Goal: Find specific page/section: Find specific page/section

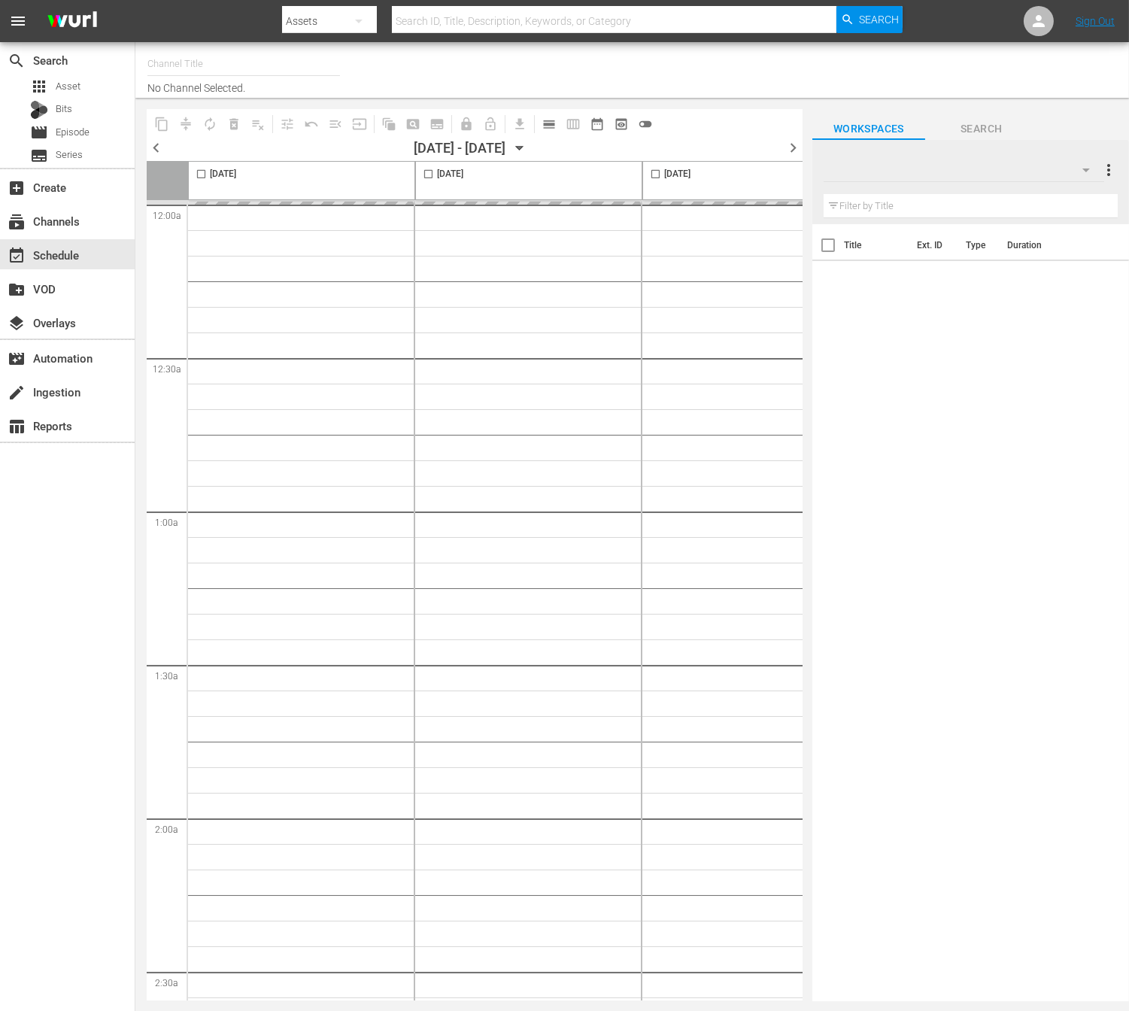
type input "NEW KPOP (617)"
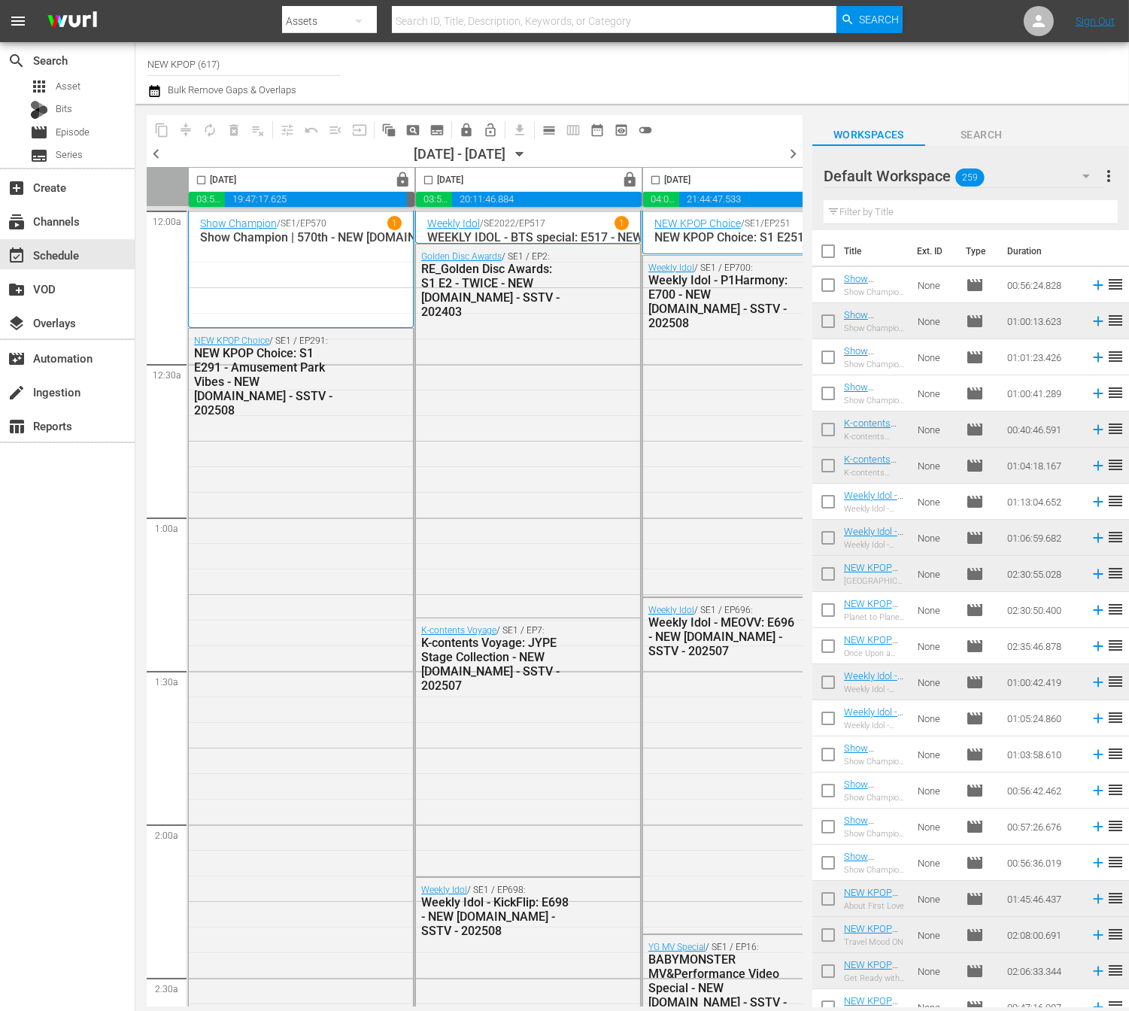
click at [791, 152] on span "chevron_right" at bounding box center [793, 153] width 19 height 19
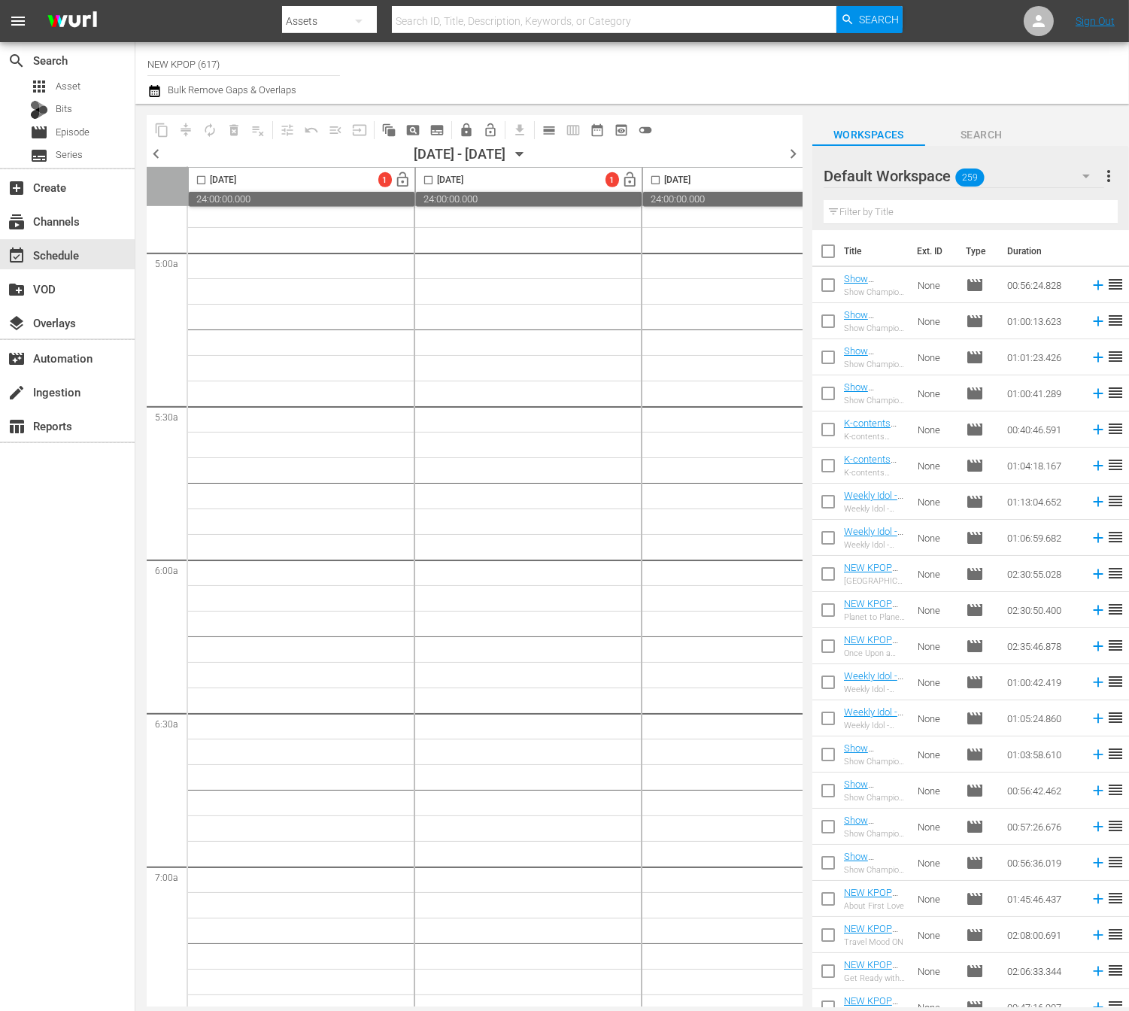
scroll to position [657, 0]
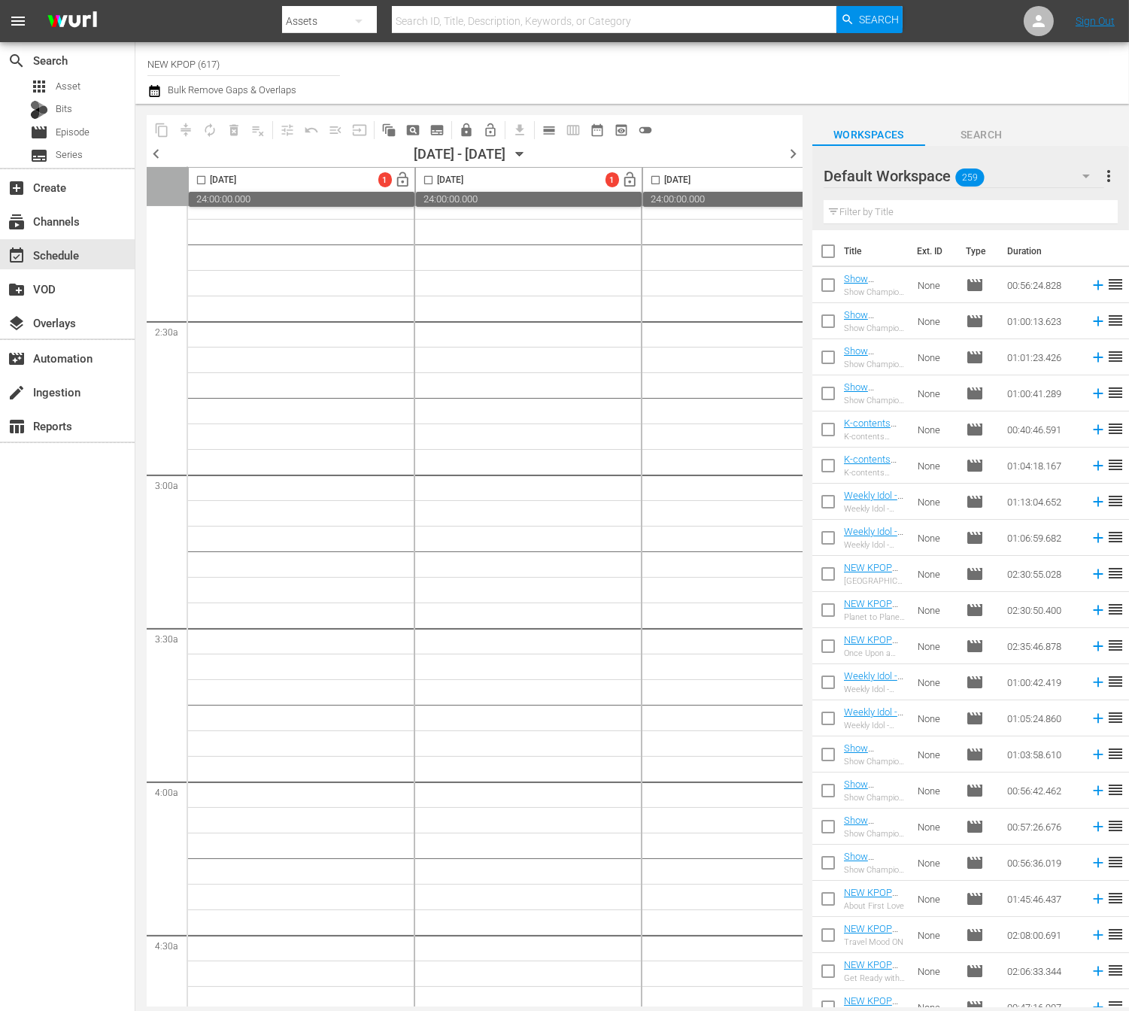
click at [156, 149] on span "chevron_left" at bounding box center [156, 153] width 19 height 19
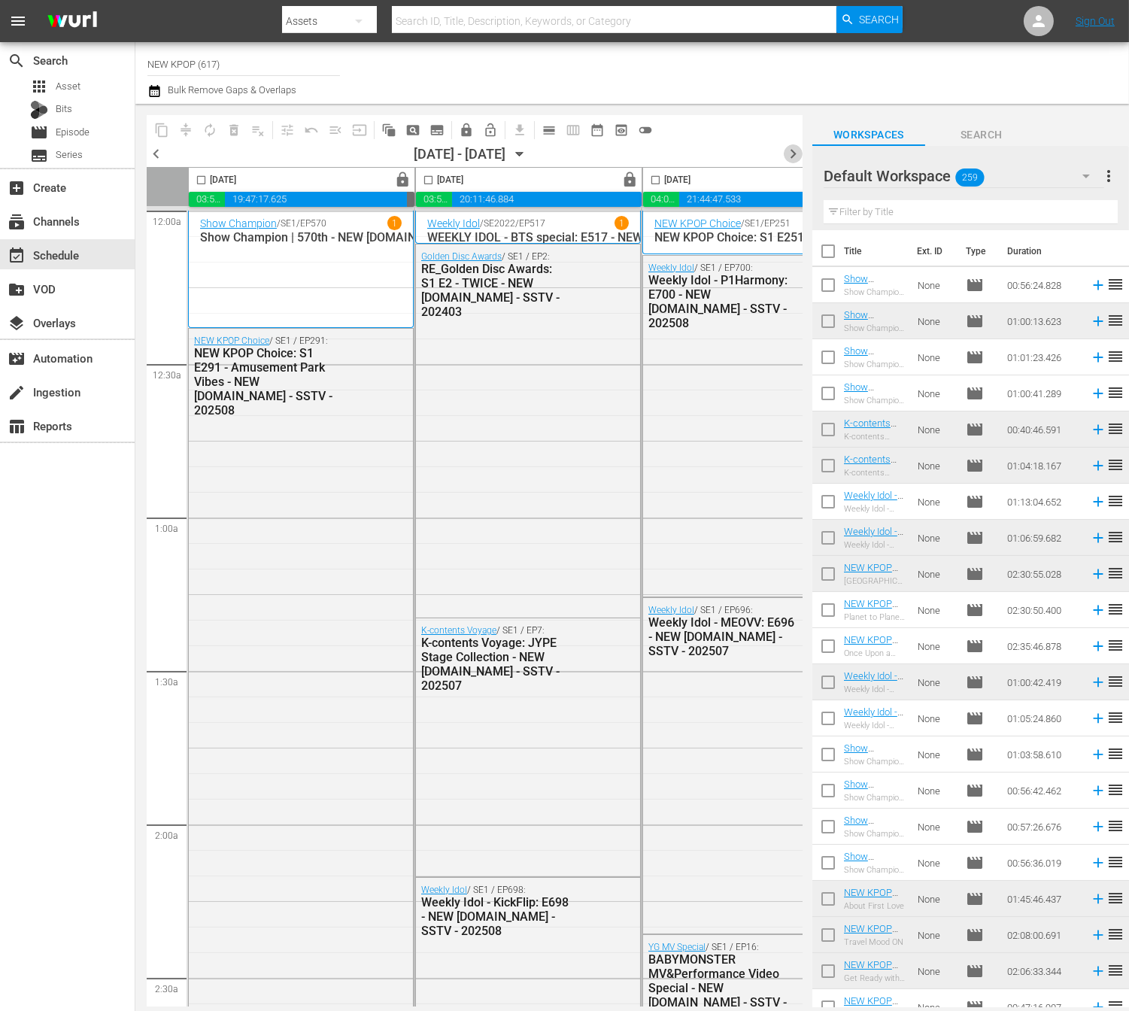
click at [789, 152] on span "chevron_right" at bounding box center [793, 153] width 19 height 19
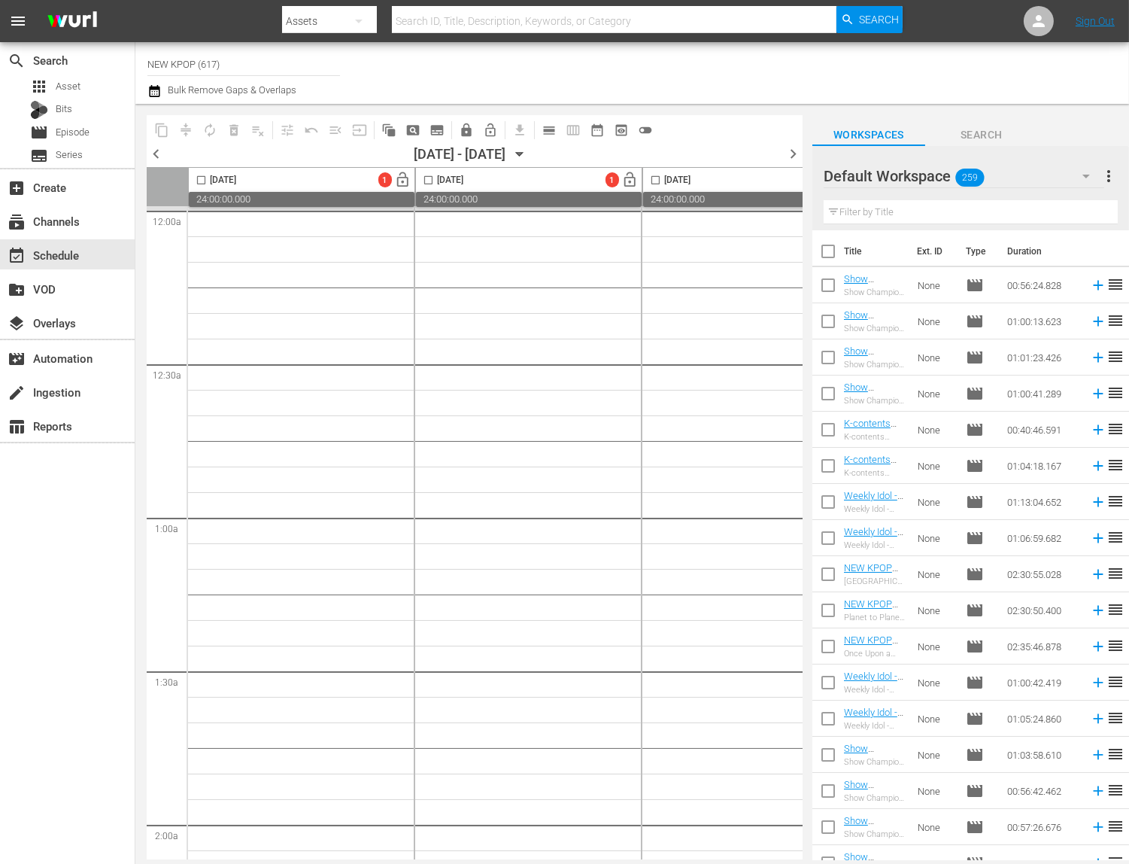
click at [153, 161] on span "chevron_left" at bounding box center [156, 153] width 19 height 19
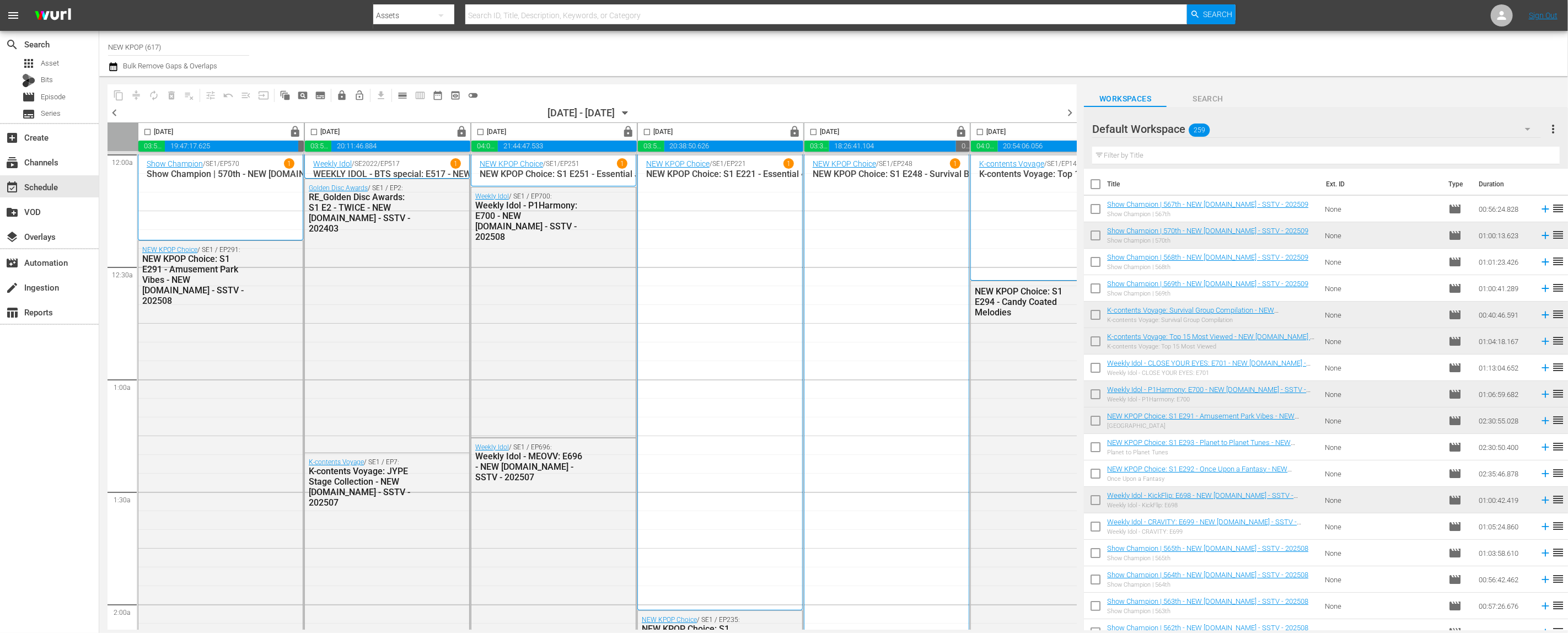
click at [826, 108] on span "chevron_right" at bounding box center [1069, 112] width 14 height 14
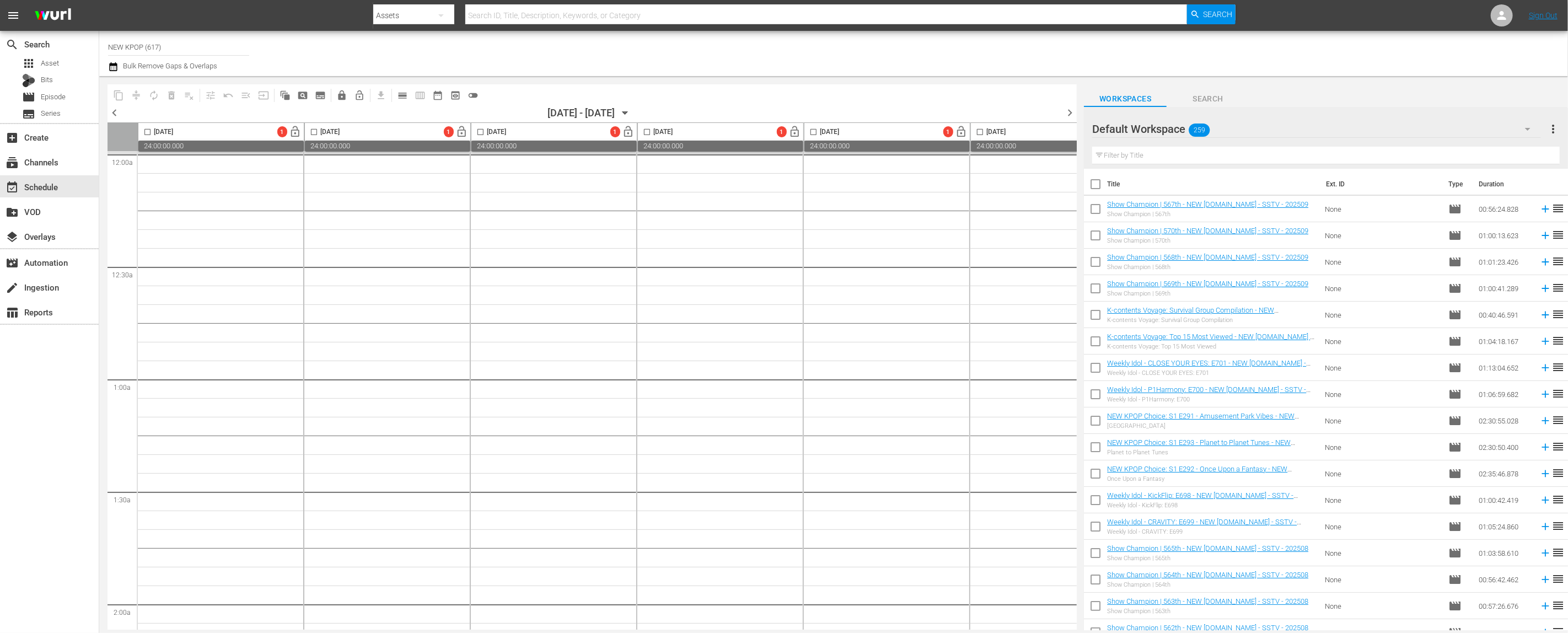
click at [108, 116] on span "chevron_left" at bounding box center [114, 112] width 14 height 14
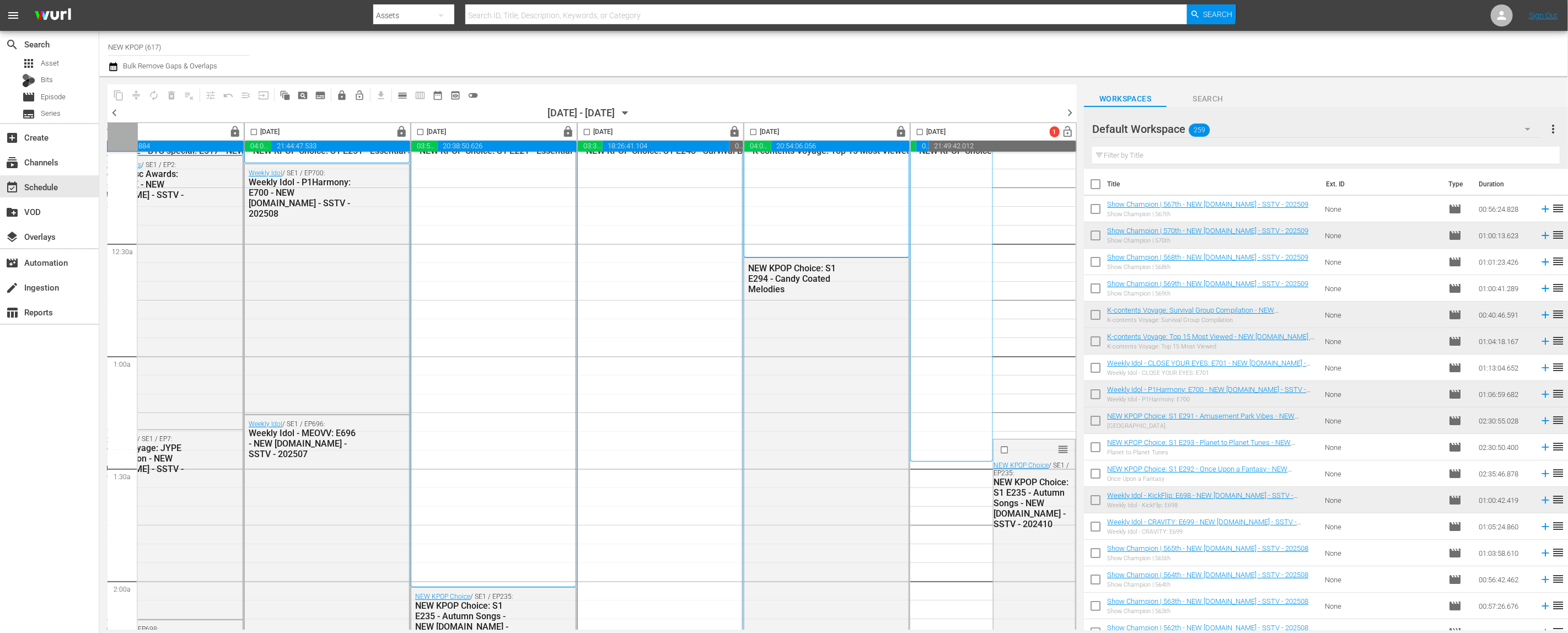
scroll to position [0, 229]
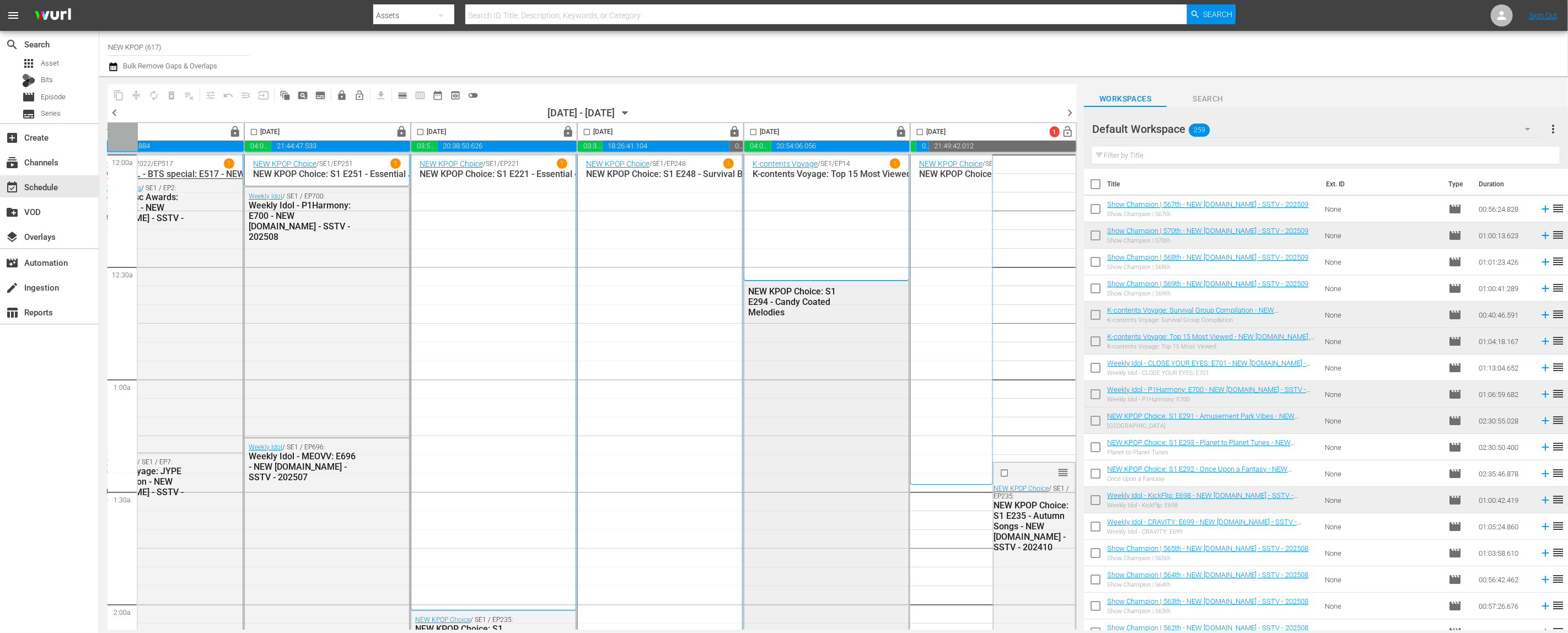
click at [778, 292] on div "NEW KPOP Choice: S1 E294 - Candy Coated Melodies" at bounding box center [802, 301] width 108 height 32
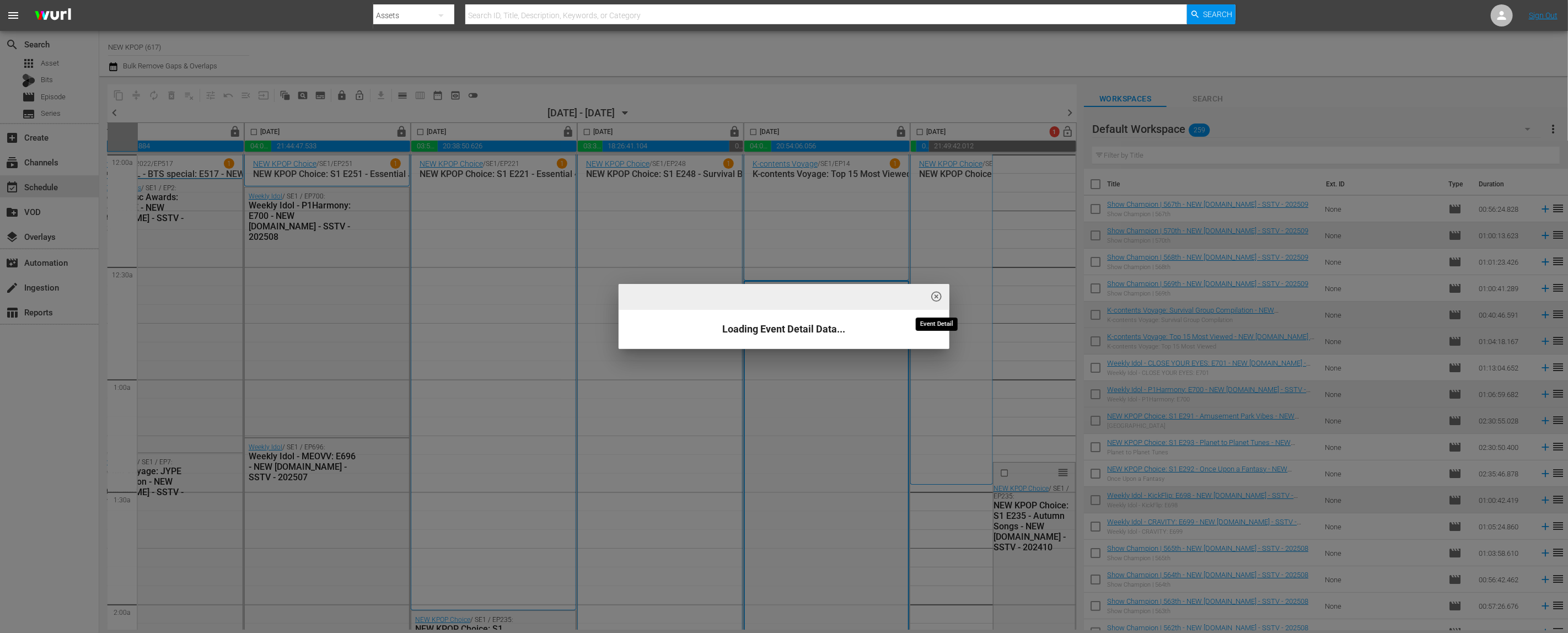
click at [826, 295] on span "highlight_off_icon" at bounding box center [936, 296] width 12 height 12
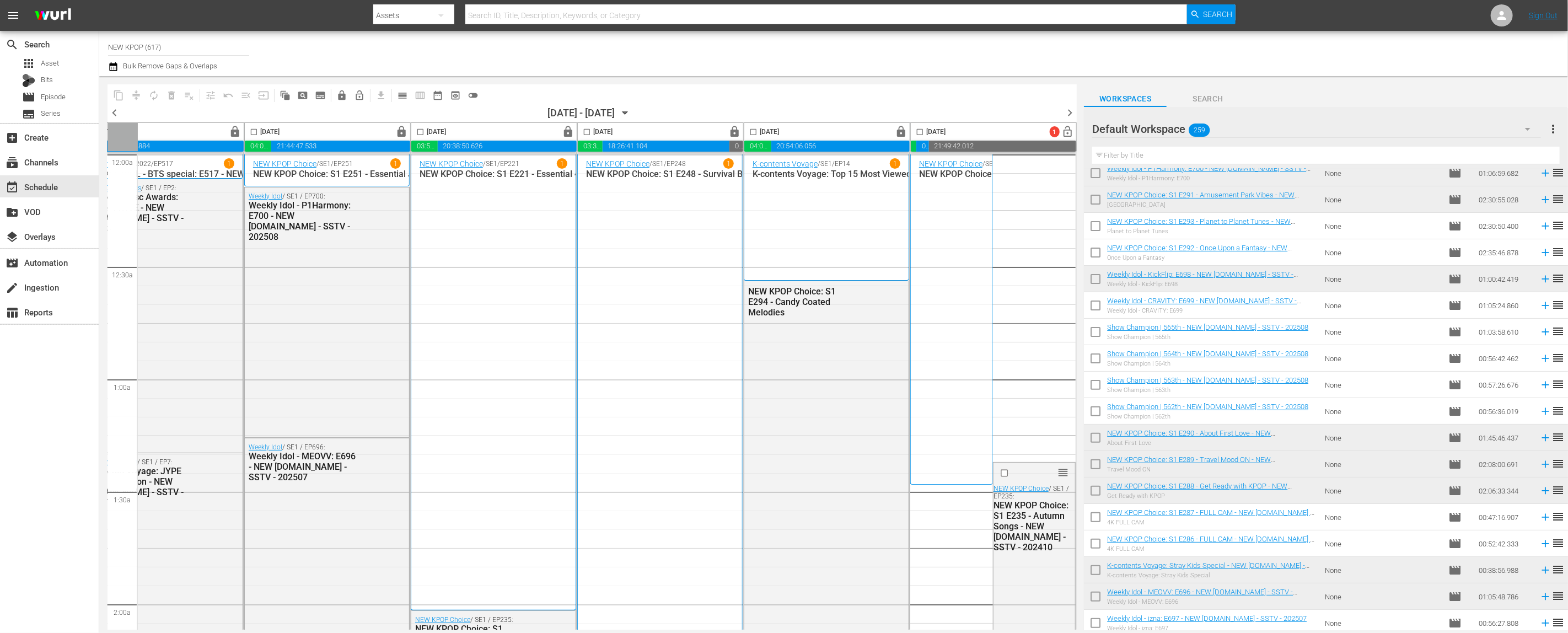
scroll to position [0, 0]
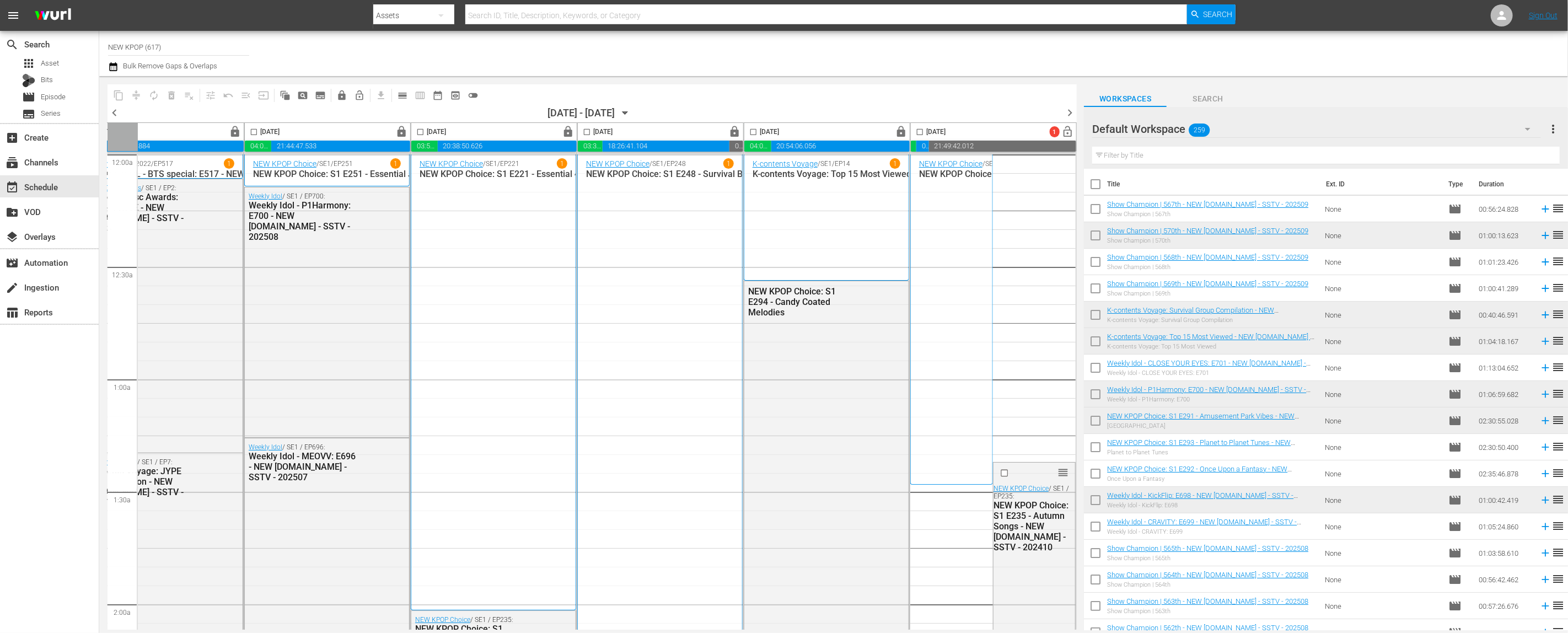
click at [826, 149] on input "text" at bounding box center [1325, 155] width 467 height 18
type input "ㅊ"
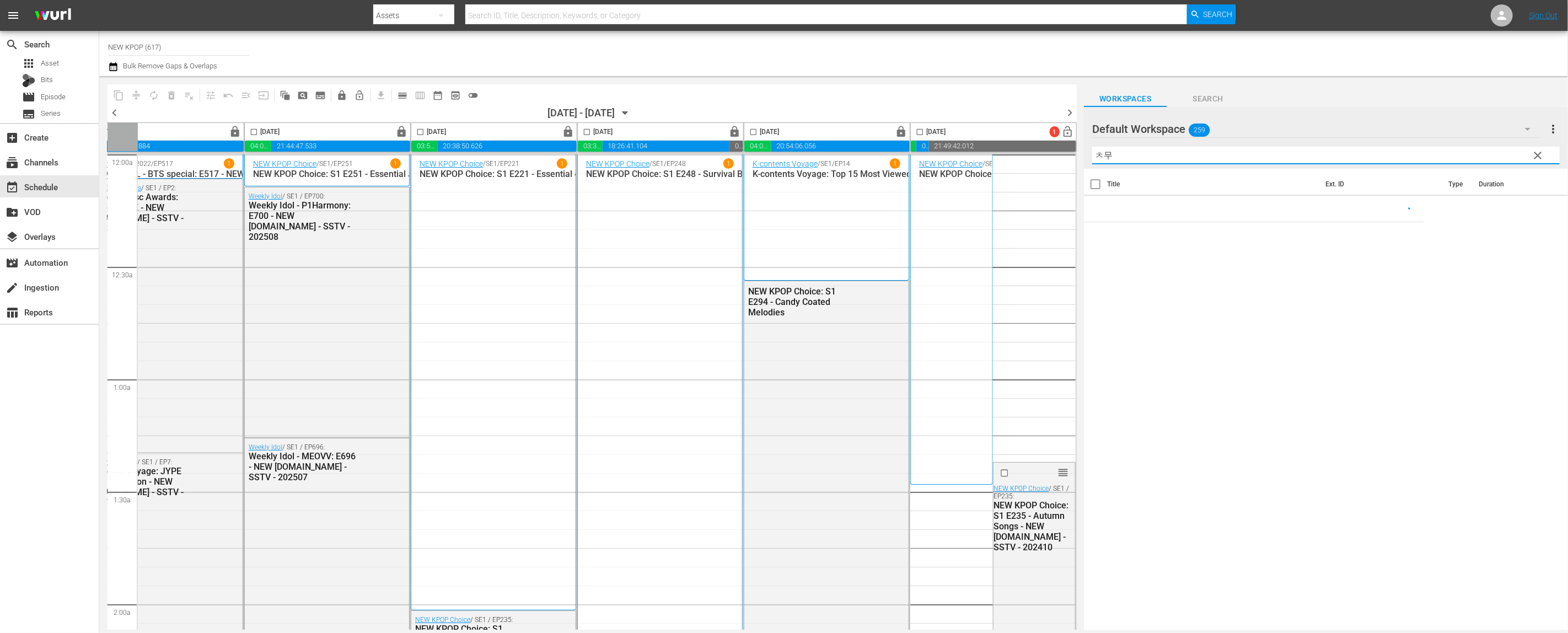
type input "ㅊ"
type input "candy coated"
click at [826, 155] on input "candy coated" at bounding box center [1325, 155] width 467 height 18
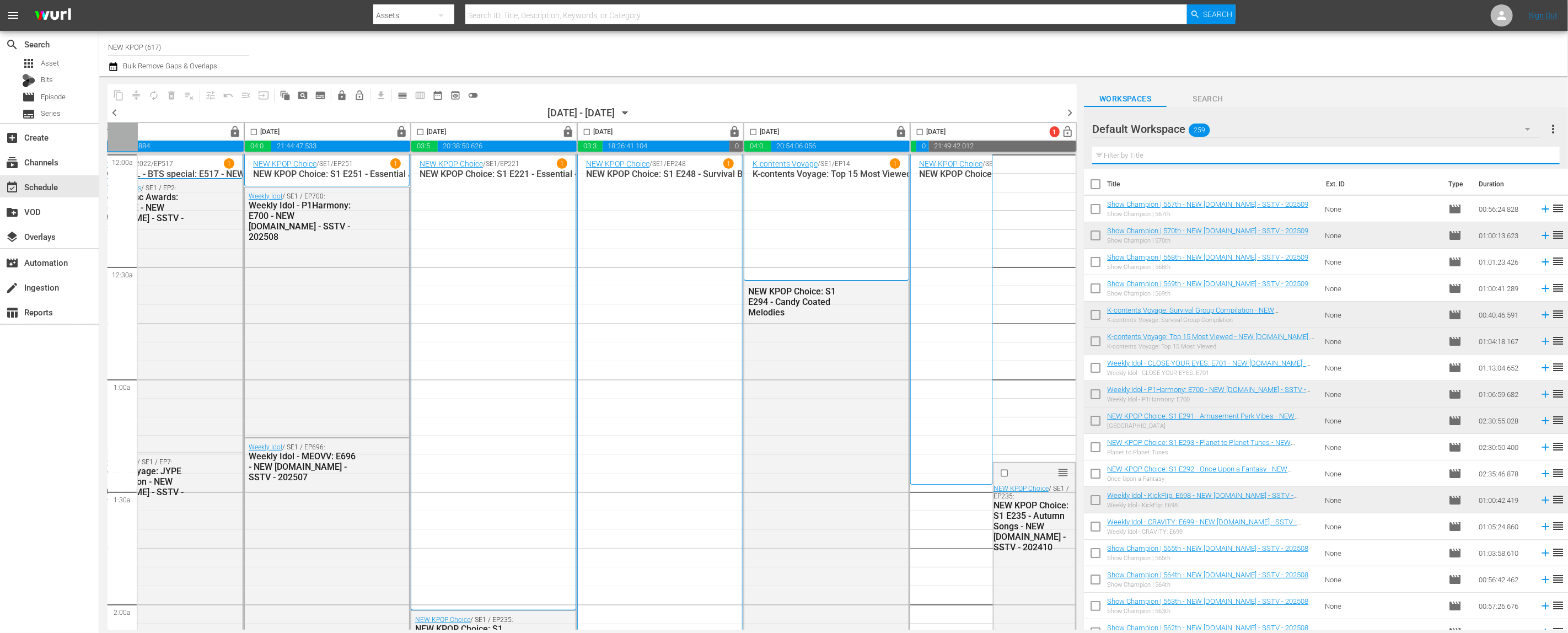
click at [826, 100] on span "Search" at bounding box center [1208, 99] width 83 height 14
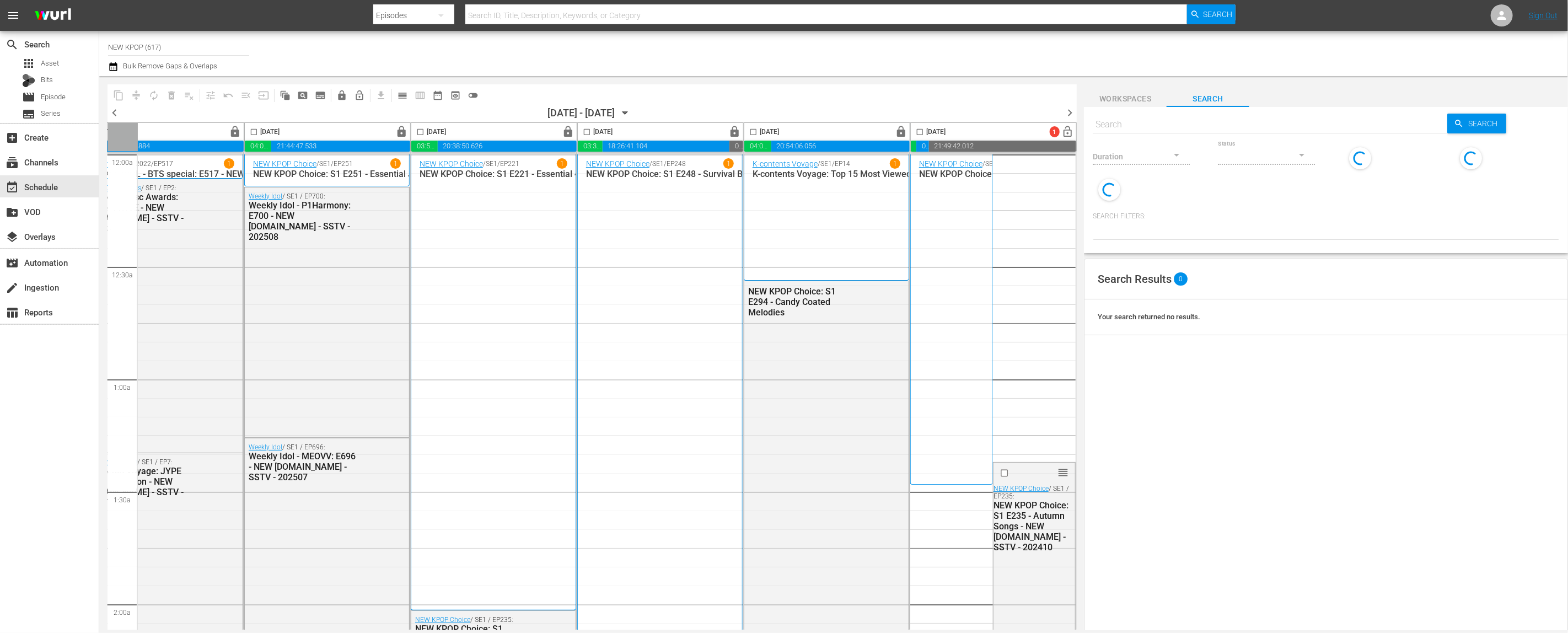
click at [826, 127] on input "text" at bounding box center [1270, 125] width 355 height 26
type input "candy coated"
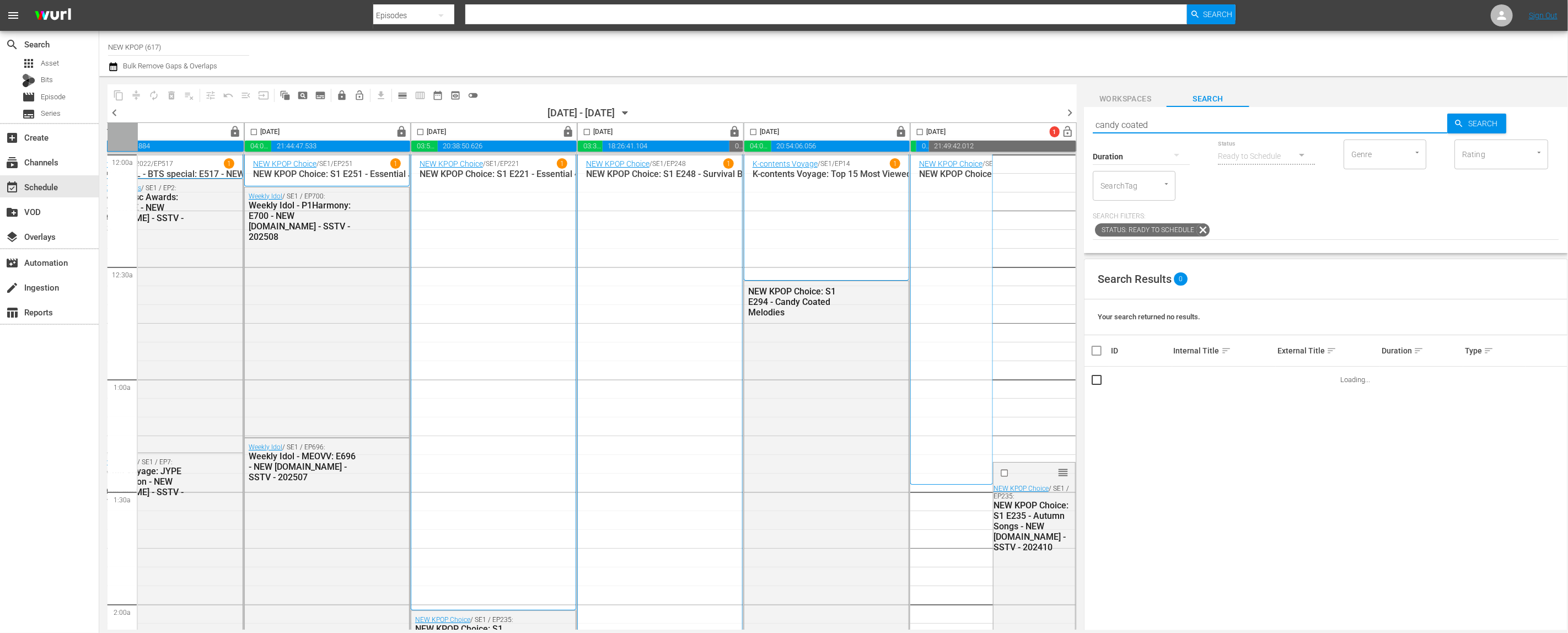
type input "candy coated"
click at [826, 230] on icon at bounding box center [1203, 230] width 15 height 15
click at [826, 232] on icon at bounding box center [1202, 230] width 13 height 13
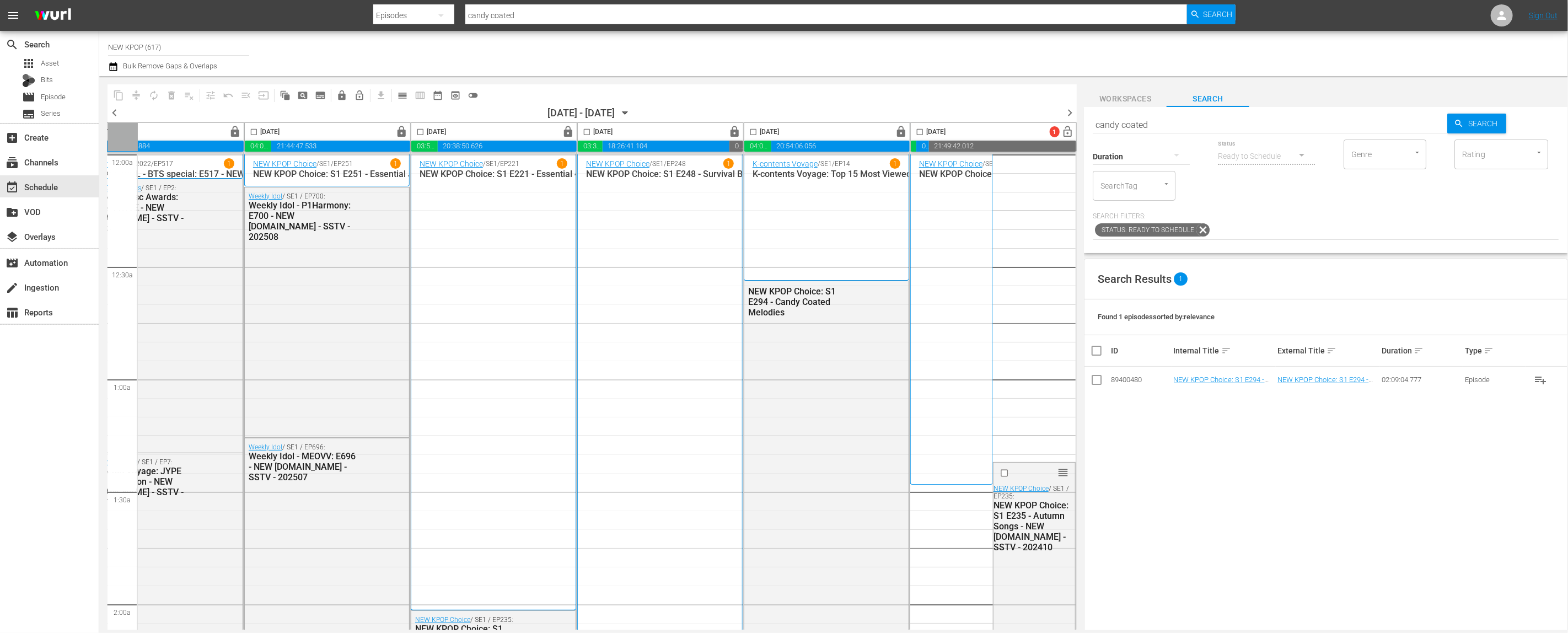
click at [826, 107] on div "Search candy coated Search Duration Status Ready to Schedule Genre Genre Rating…" at bounding box center [1325, 179] width 484 height 146
click at [826, 102] on span "Workspaces" at bounding box center [1125, 99] width 83 height 14
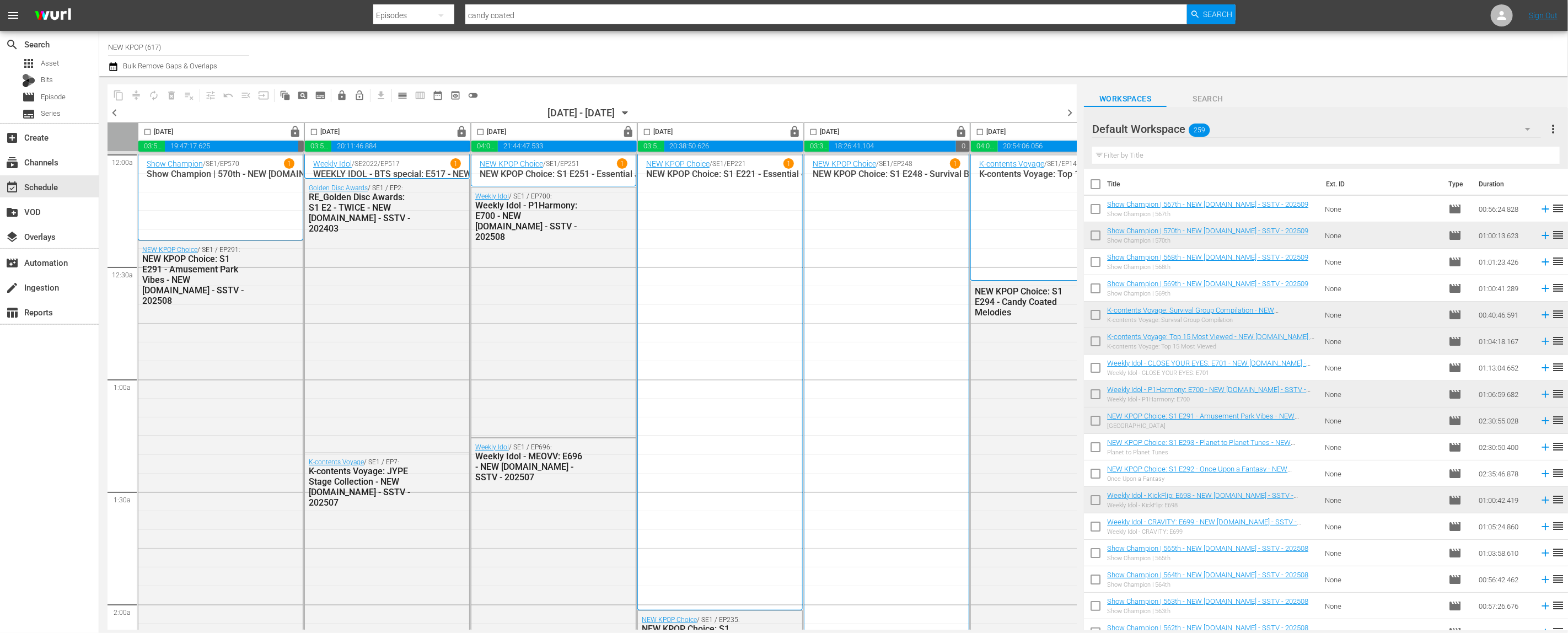
click at [717, 81] on div "content_copy compress autorenew_outlined delete_forever_outlined playlist_remov…" at bounding box center [583, 353] width 969 height 554
